Goal: Task Accomplishment & Management: Manage account settings

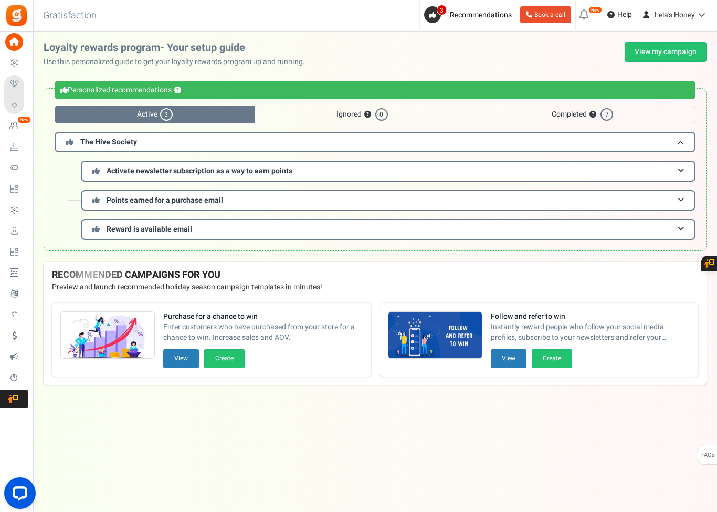
click at [14, 151] on icon at bounding box center [14, 147] width 18 height 18
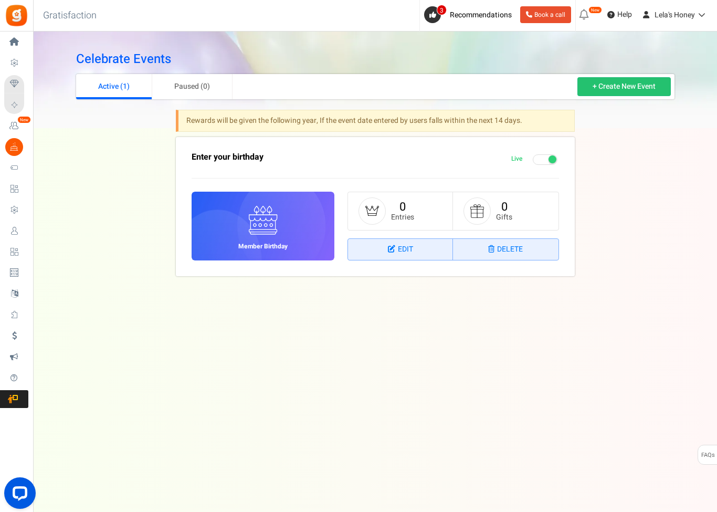
click at [0, 0] on span "Widgets" at bounding box center [0, 0] width 0 height 0
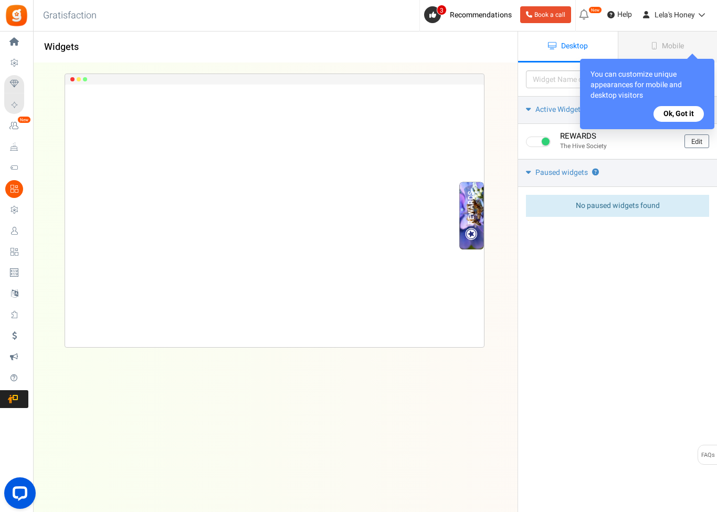
click at [657, 40] on link "Mobile" at bounding box center [668, 47] width 100 height 31
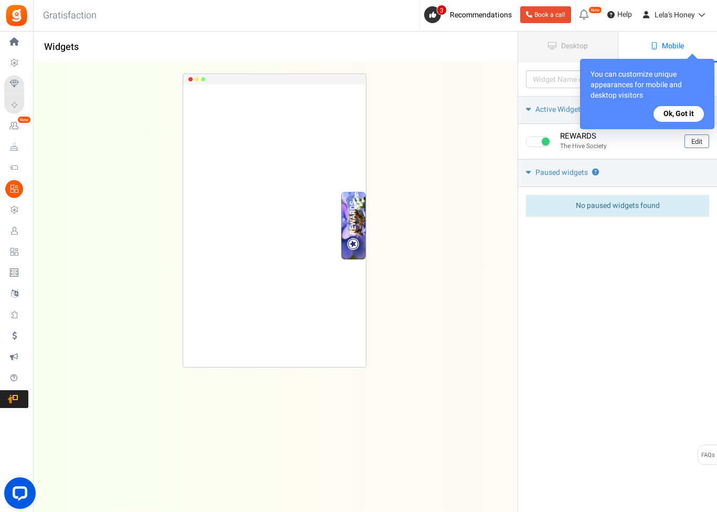
click at [686, 111] on button "Ok, Got it" at bounding box center [679, 114] width 50 height 16
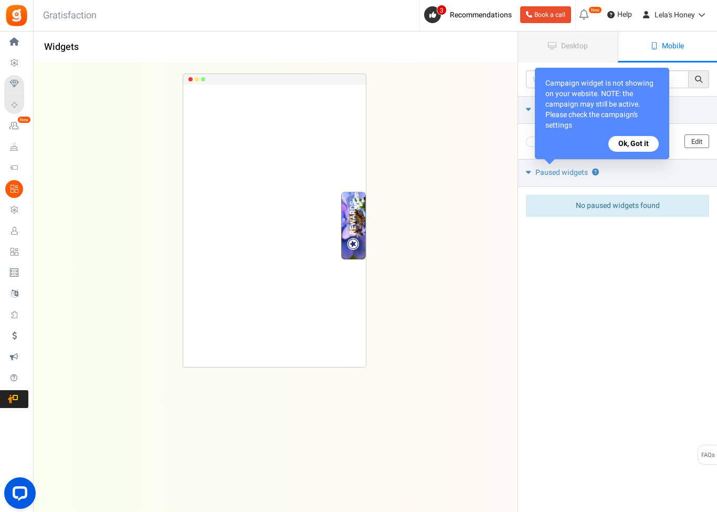
click at [643, 146] on button "Ok, Got it" at bounding box center [634, 144] width 50 height 16
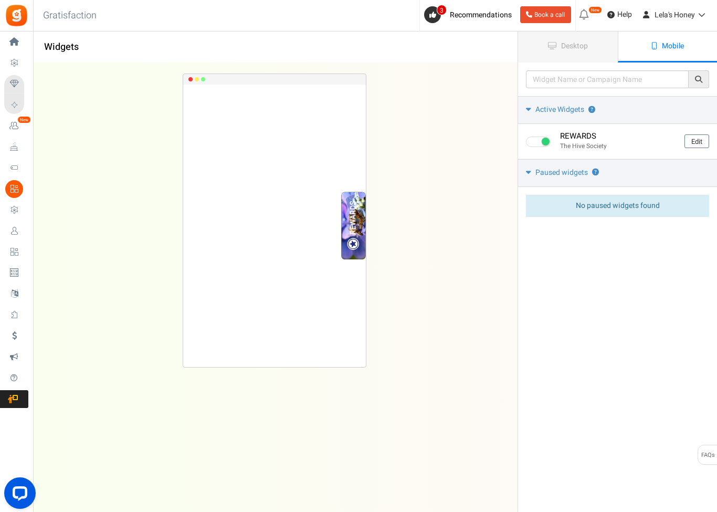
click at [549, 137] on label at bounding box center [539, 142] width 26 height 11
click at [533, 139] on input "checkbox" at bounding box center [529, 142] width 7 height 7
checkbox input "false"
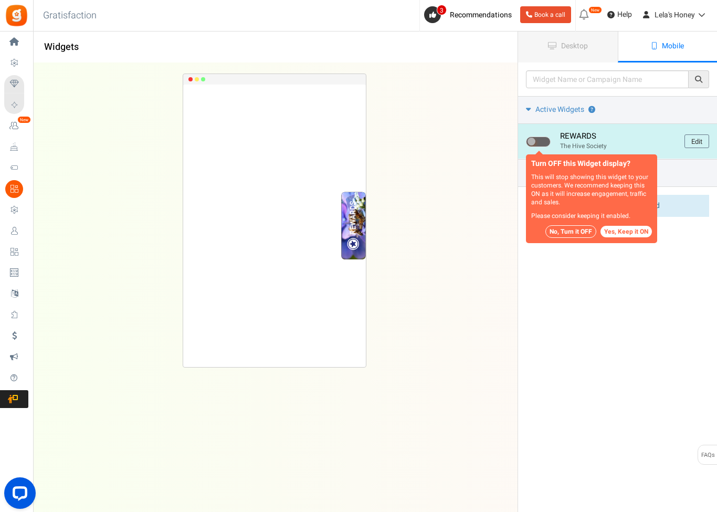
click at [567, 226] on button "No, Turn it OFF" at bounding box center [571, 231] width 51 height 13
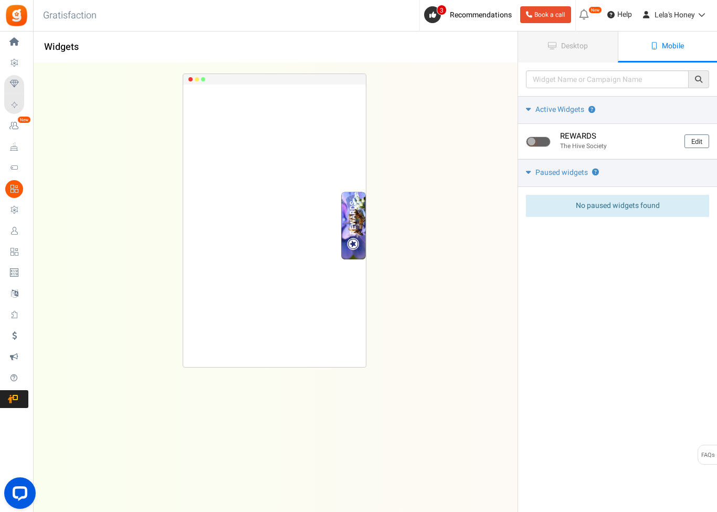
click at [586, 39] on link "Desktop" at bounding box center [568, 47] width 100 height 31
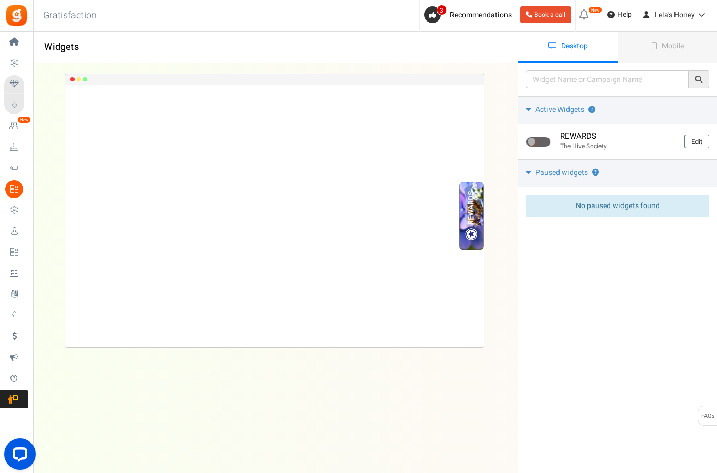
click at [16, 122] on icon at bounding box center [14, 126] width 18 height 18
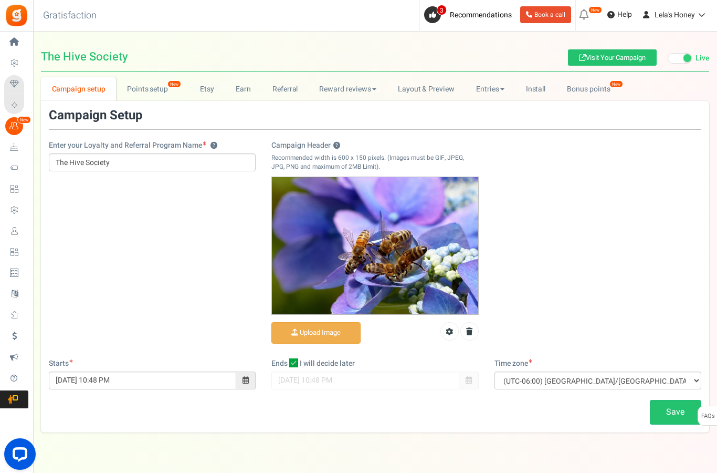
click at [148, 83] on link "Points setup New" at bounding box center [152, 89] width 73 height 24
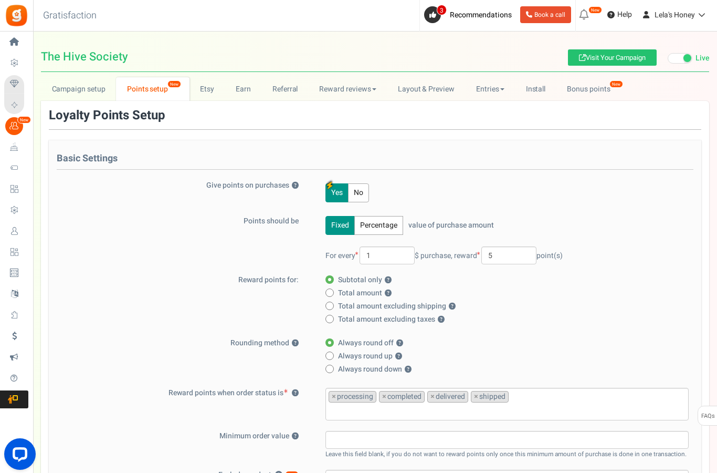
click at [17, 39] on icon at bounding box center [14, 42] width 18 height 18
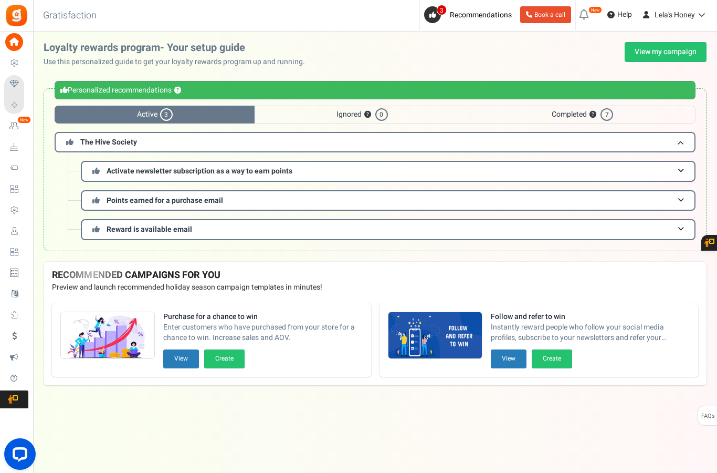
click at [0, 0] on span "Campaigns" at bounding box center [0, 0] width 0 height 0
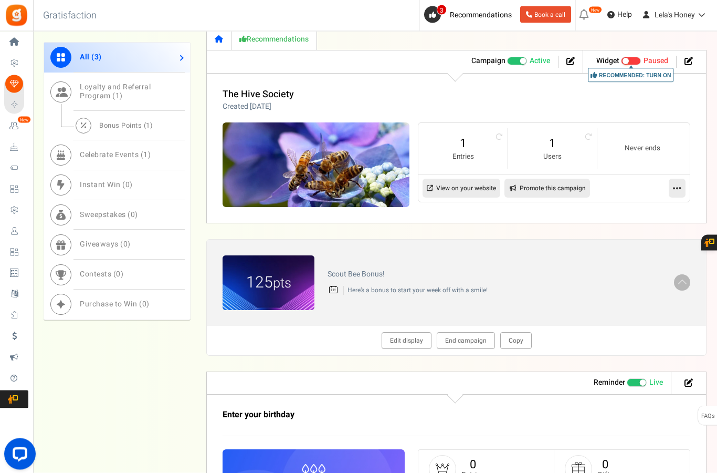
scroll to position [376, 0]
click at [427, 286] on p "Here’s a bonus to start your week off with a smile!" at bounding box center [502, 290] width 318 height 9
click at [684, 280] on span at bounding box center [682, 281] width 11 height 12
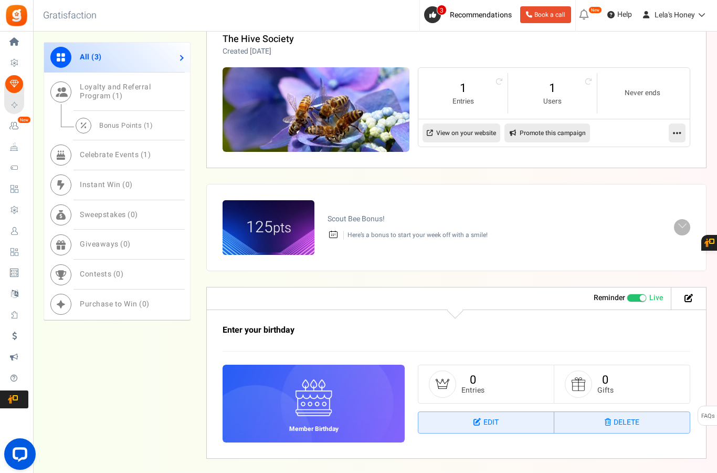
scroll to position [473, 0]
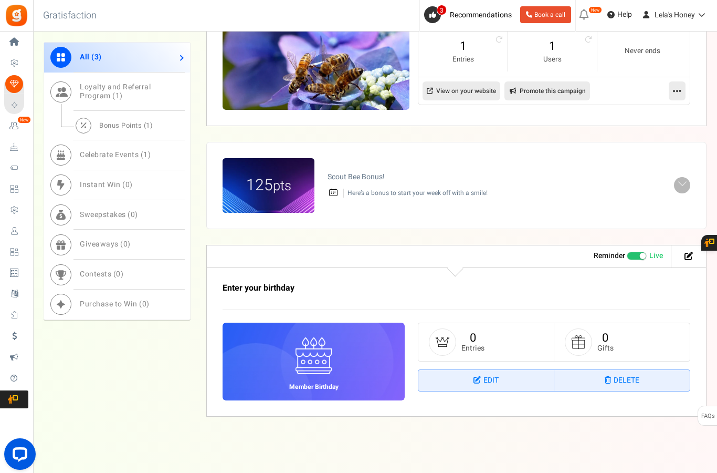
click at [678, 178] on span at bounding box center [682, 184] width 11 height 12
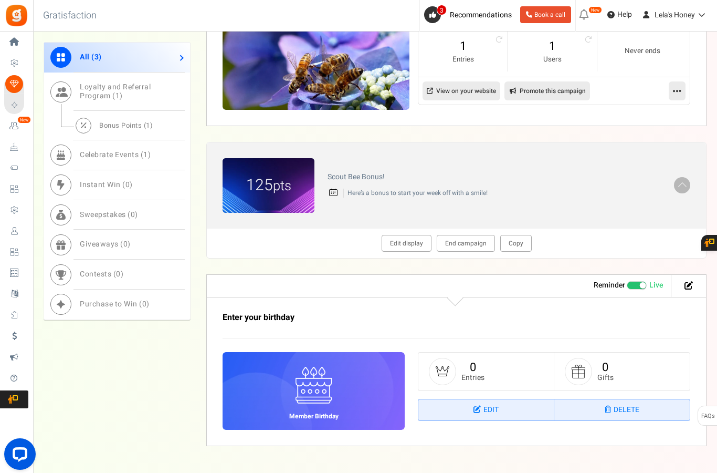
click at [343, 190] on p "Here’s a bonus to start your week off with a smile!" at bounding box center [502, 193] width 318 height 9
click at [409, 239] on link "Edit display" at bounding box center [407, 243] width 50 height 17
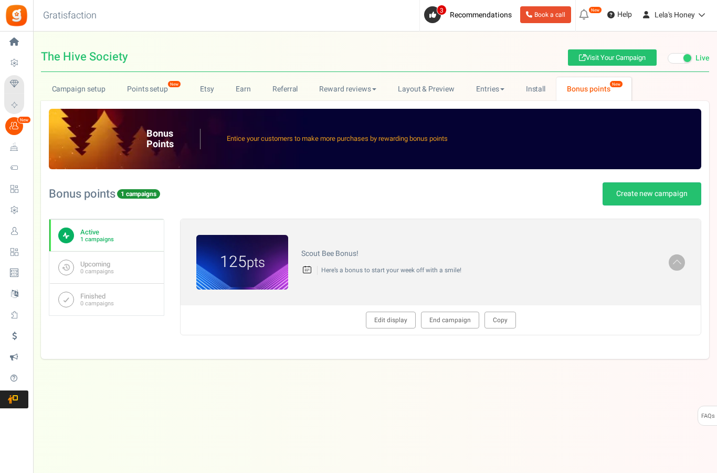
type textarea "Scout Bee Bonus!"
type textarea "Here’s a bonus to start your week off with a smile!"
type input "#f5ee4a"
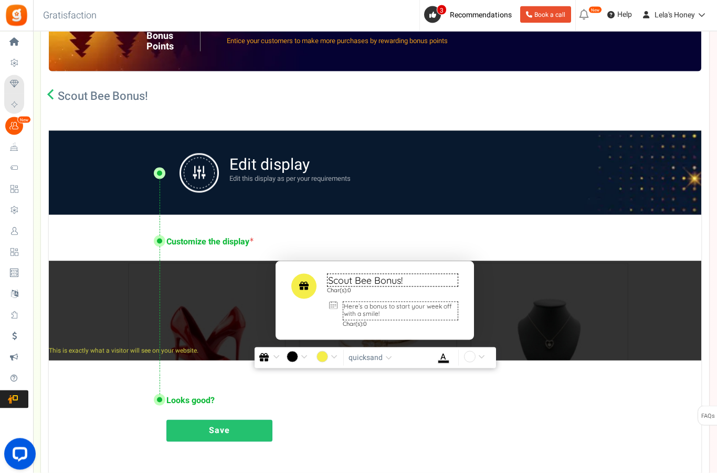
scroll to position [98, 0]
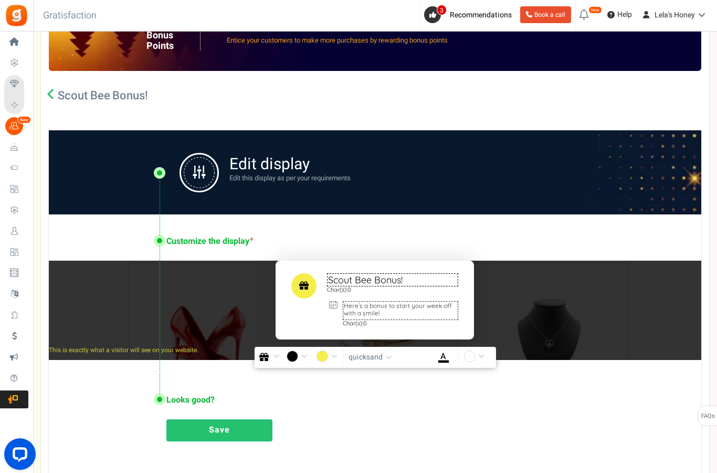
click at [335, 306] on icon at bounding box center [333, 304] width 11 height 7
click at [260, 160] on h3 "Edit display" at bounding box center [289, 164] width 121 height 17
click at [204, 177] on img at bounding box center [199, 172] width 39 height 39
click at [367, 278] on textarea "Scout Bee Bonus!" at bounding box center [392, 279] width 131 height 13
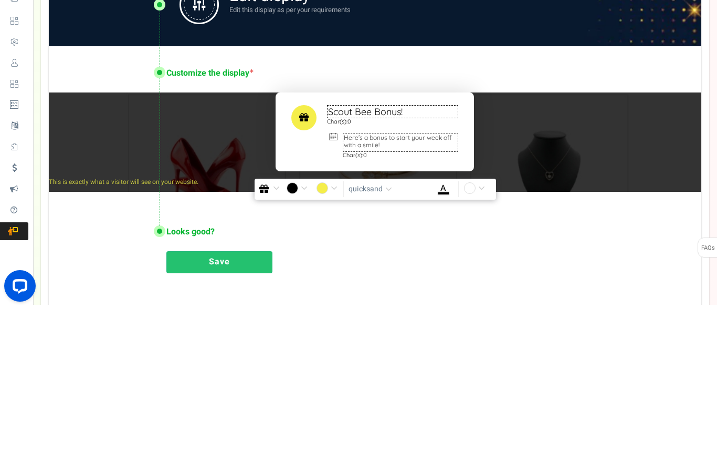
click at [581, 260] on div "Scout Bee Bonus! Char(s): 0 Here’s a bonus to start your week off with a smile!…" at bounding box center [375, 310] width 653 height 100
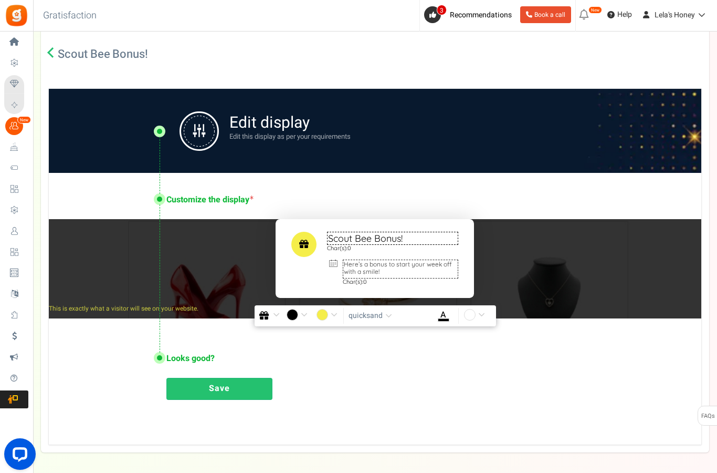
click at [49, 57] on link at bounding box center [52, 54] width 7 height 11
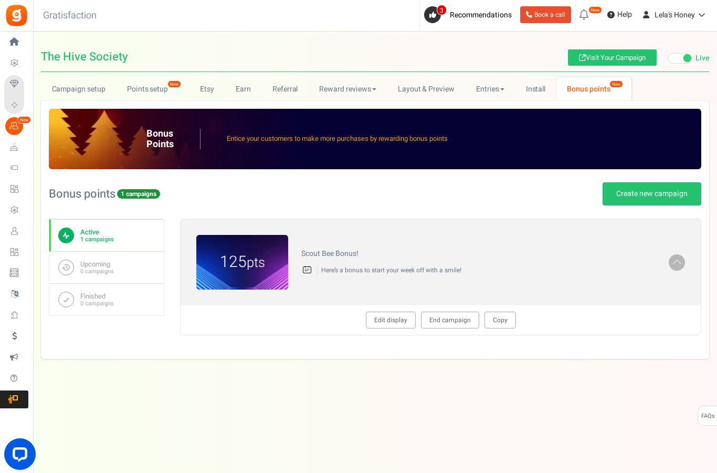
click at [450, 311] on link "End campaign" at bounding box center [450, 319] width 58 height 17
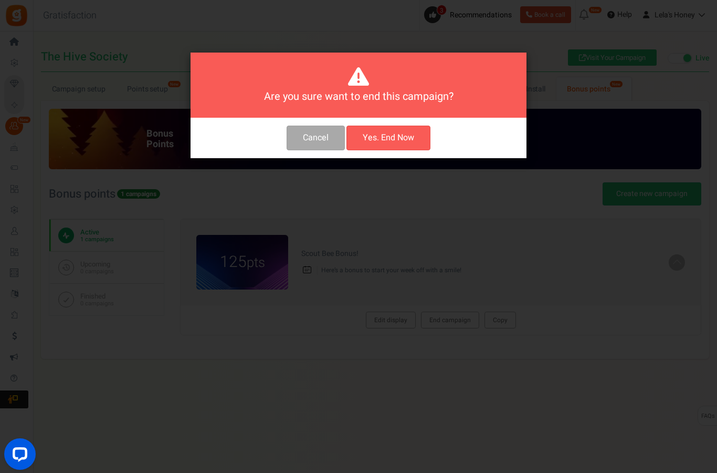
click at [390, 137] on button "Yes. End Now" at bounding box center [389, 138] width 84 height 25
